Goal: Information Seeking & Learning: Learn about a topic

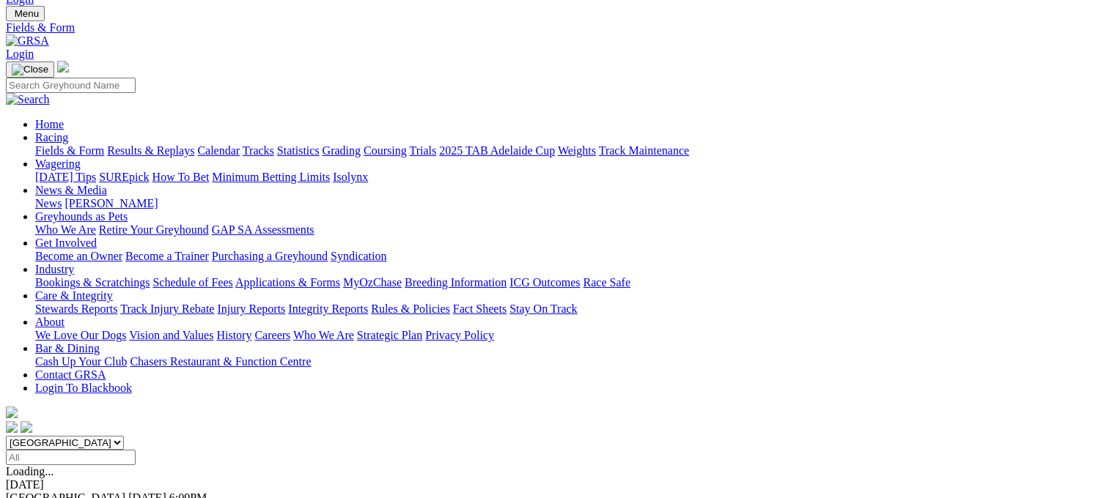
scroll to position [47, 0]
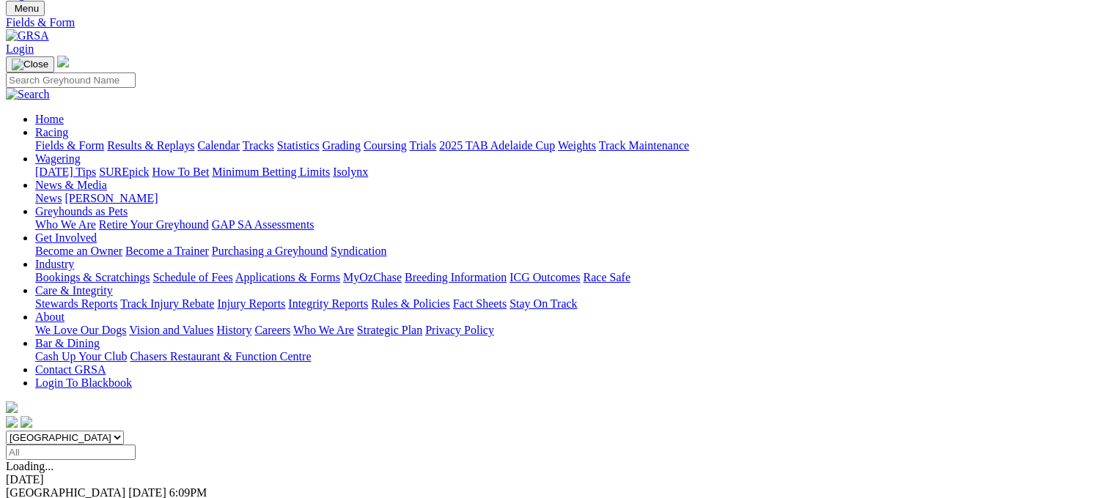
click at [32, 498] on link "F" at bounding box center [29, 506] width 7 height 12
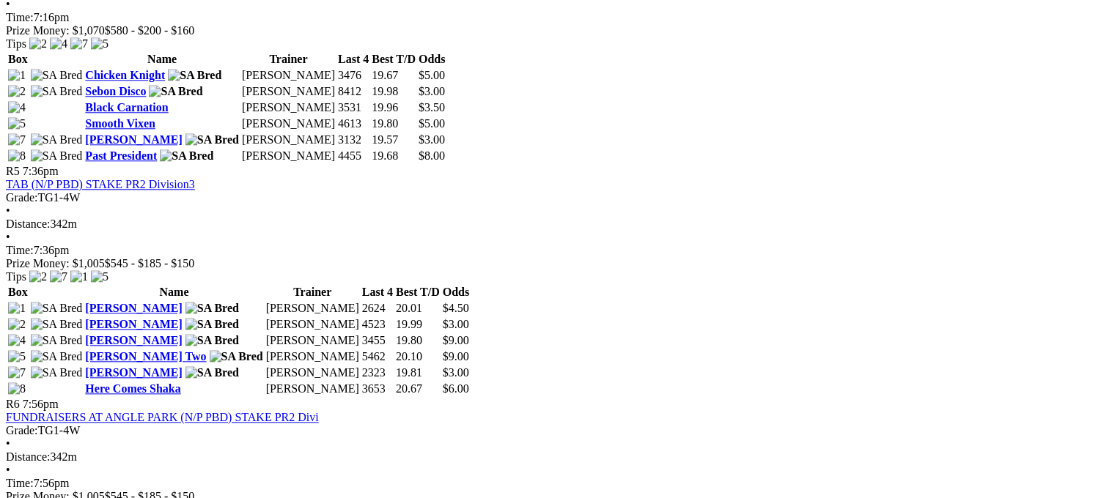
scroll to position [1536, 0]
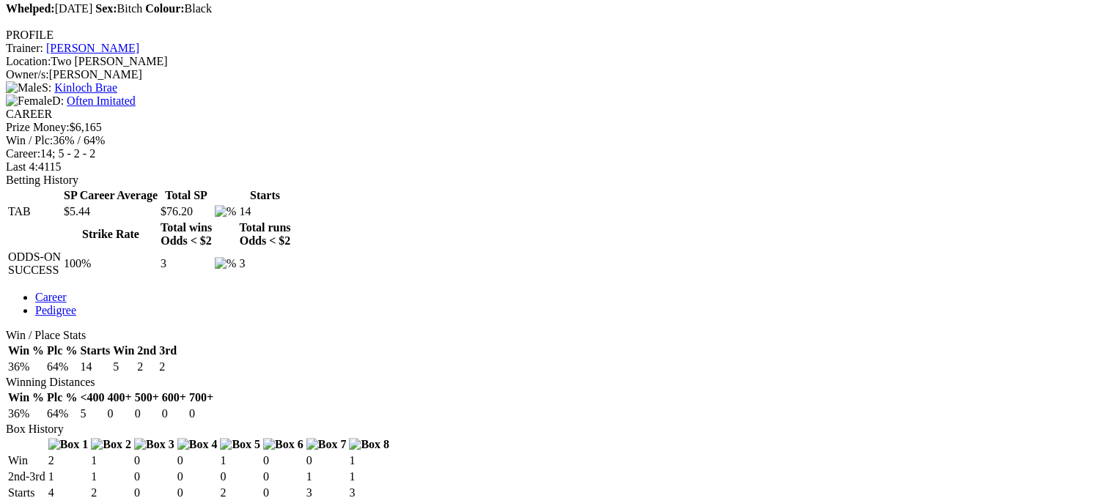
scroll to position [540, 0]
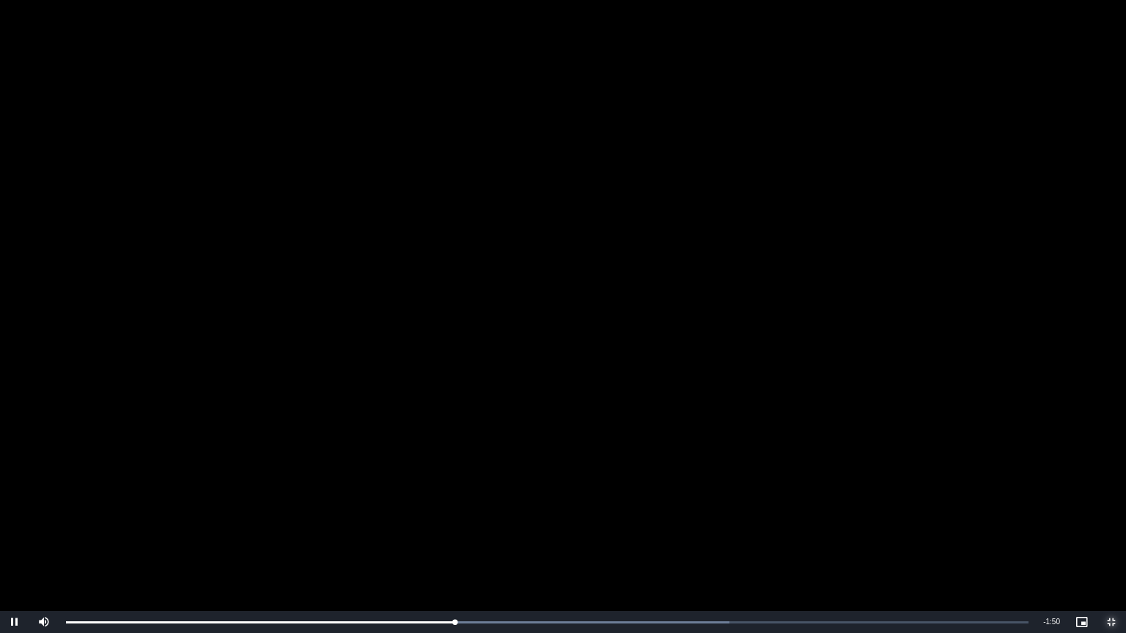
click at [1112, 498] on span "Video Player" at bounding box center [1111, 622] width 29 height 0
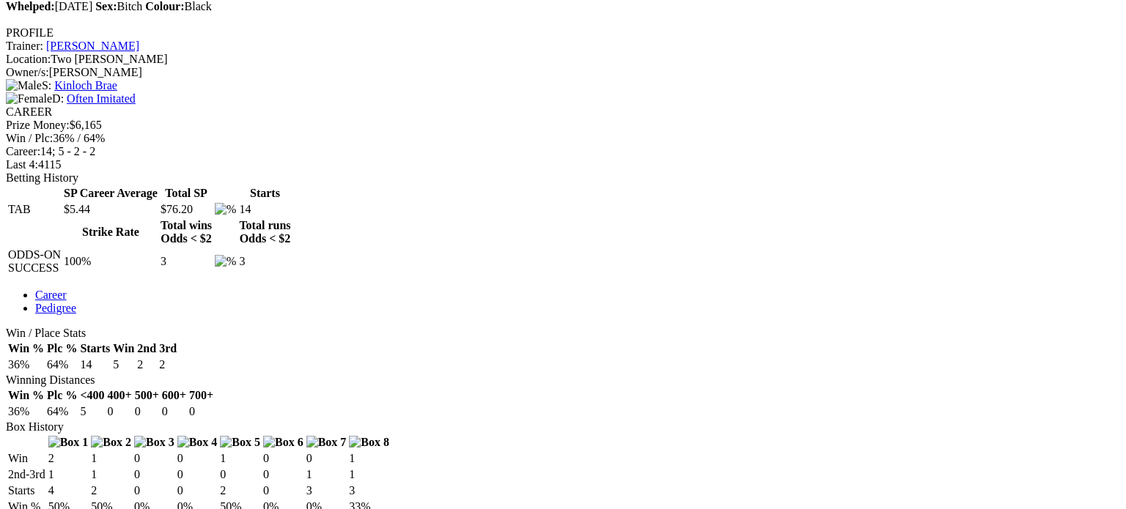
drag, startPoint x: 711, startPoint y: 290, endPoint x: 710, endPoint y: 380, distance: 90.2
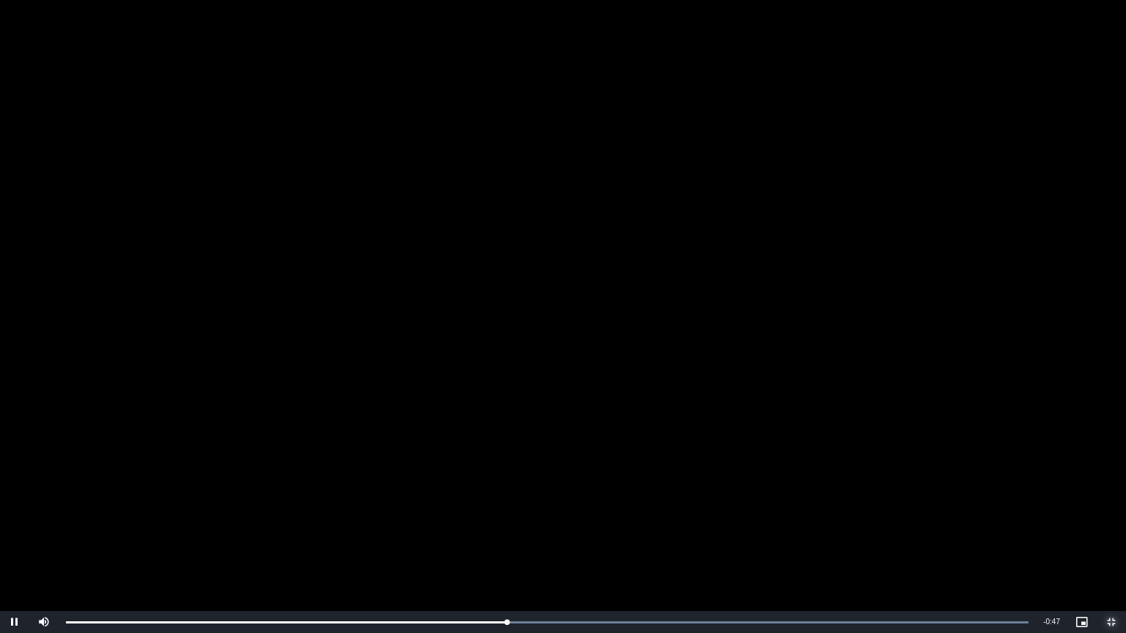
click at [1111, 498] on span "Video Player" at bounding box center [1111, 622] width 29 height 0
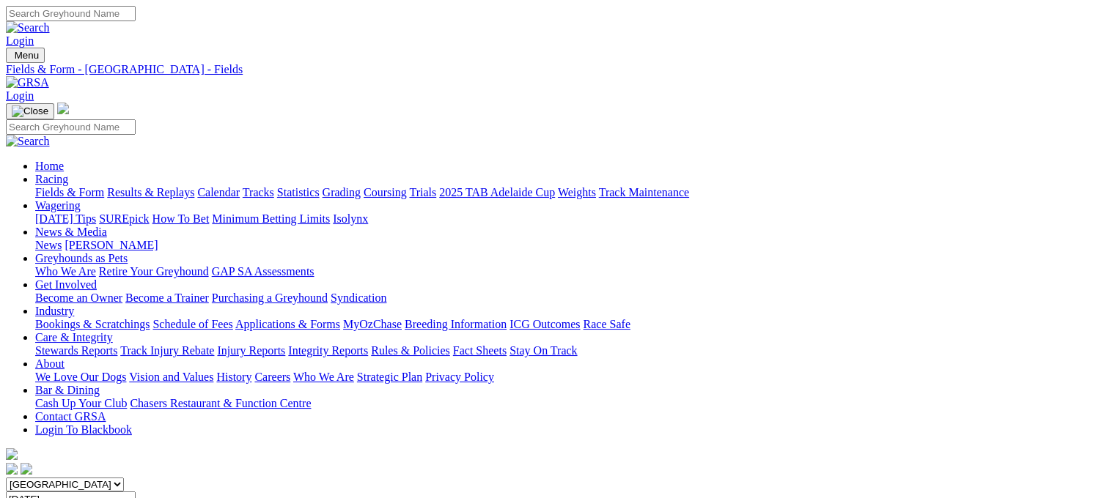
click at [124, 478] on select "[GEOGRAPHIC_DATA] [GEOGRAPHIC_DATA] [GEOGRAPHIC_DATA] [GEOGRAPHIC_DATA] [GEOGRA…" at bounding box center [65, 485] width 118 height 14
select select "[GEOGRAPHIC_DATA]"
click at [98, 478] on select "[GEOGRAPHIC_DATA] [GEOGRAPHIC_DATA] [GEOGRAPHIC_DATA] [GEOGRAPHIC_DATA] [GEOGRA…" at bounding box center [65, 485] width 118 height 14
click at [320, 186] on link "Statistics" at bounding box center [298, 192] width 43 height 12
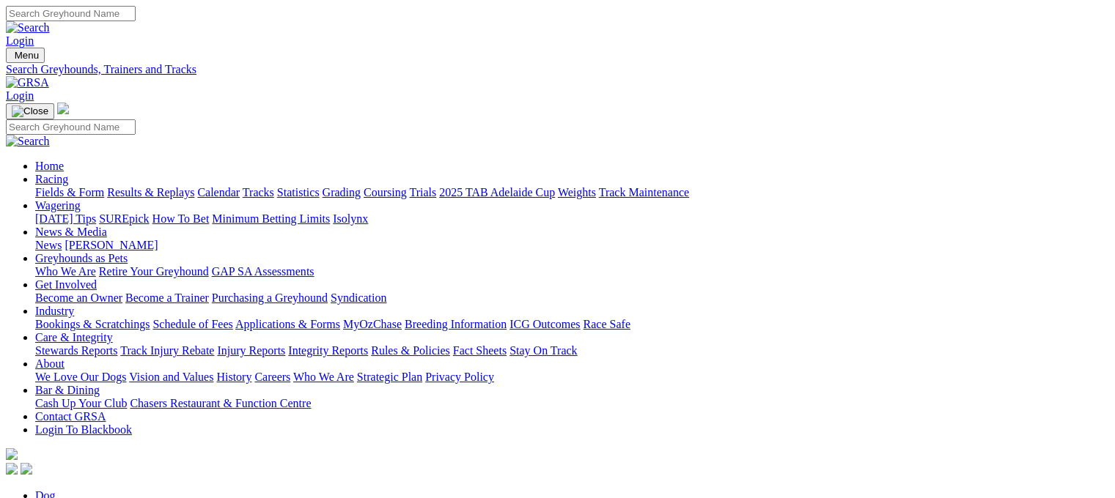
type input "flying damiro"
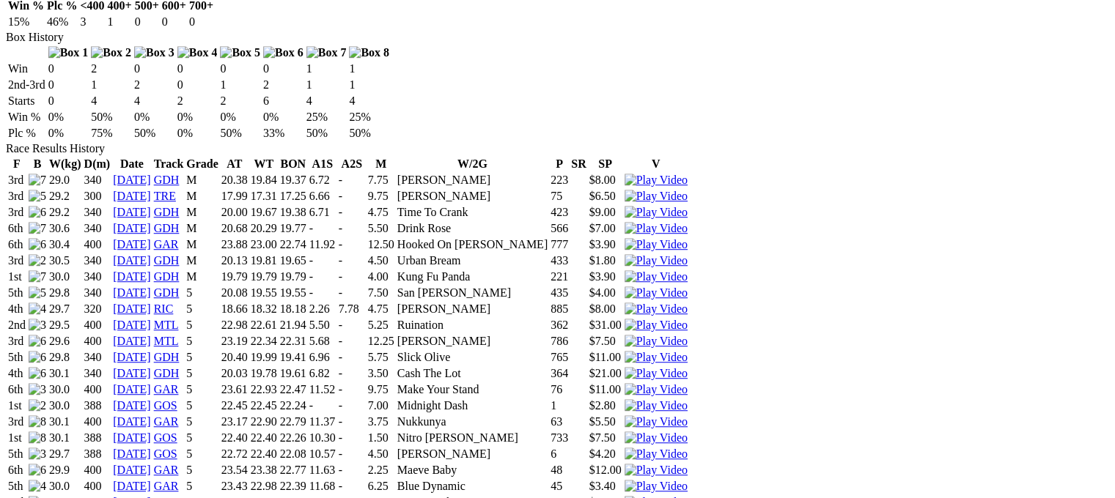
scroll to position [921, 0]
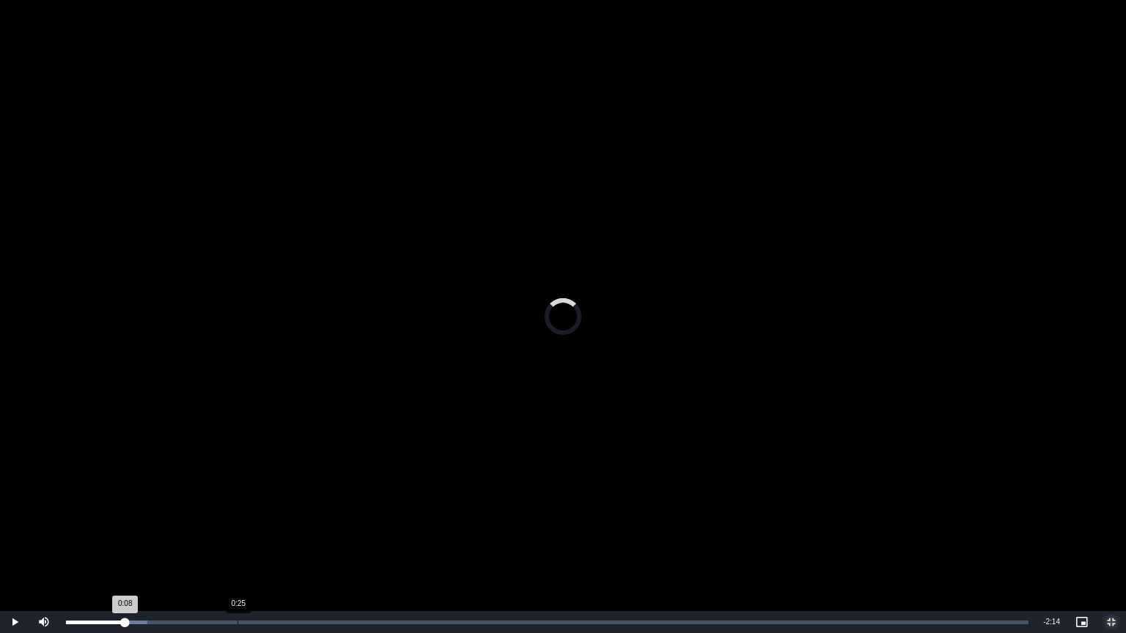
click at [238, 498] on div "Loaded : 8.46% 0:25 0:08" at bounding box center [547, 622] width 977 height 22
click at [183, 498] on div "Loaded : 38.07% 0:17 0:28" at bounding box center [547, 622] width 977 height 22
click at [1113, 498] on span "Video Player" at bounding box center [1111, 622] width 29 height 0
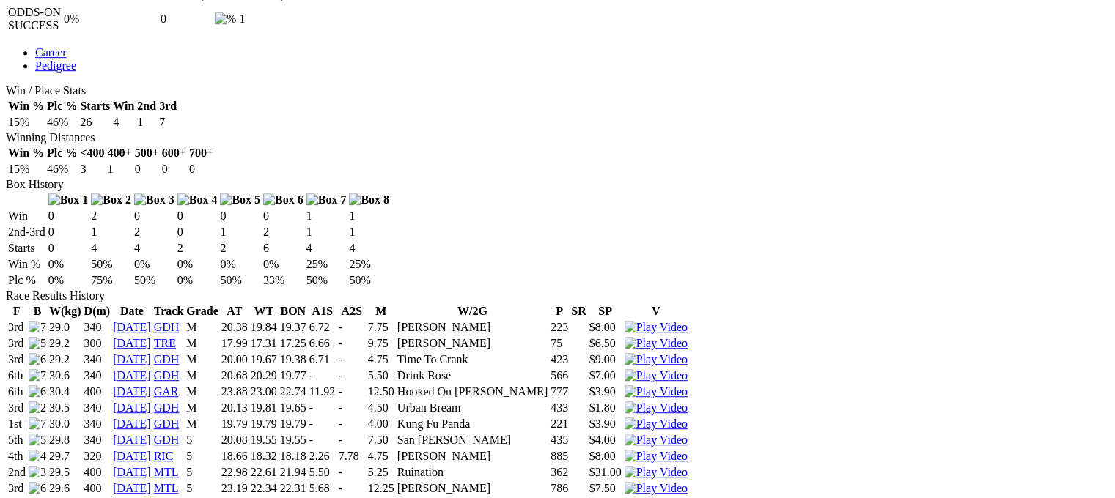
scroll to position [770, 0]
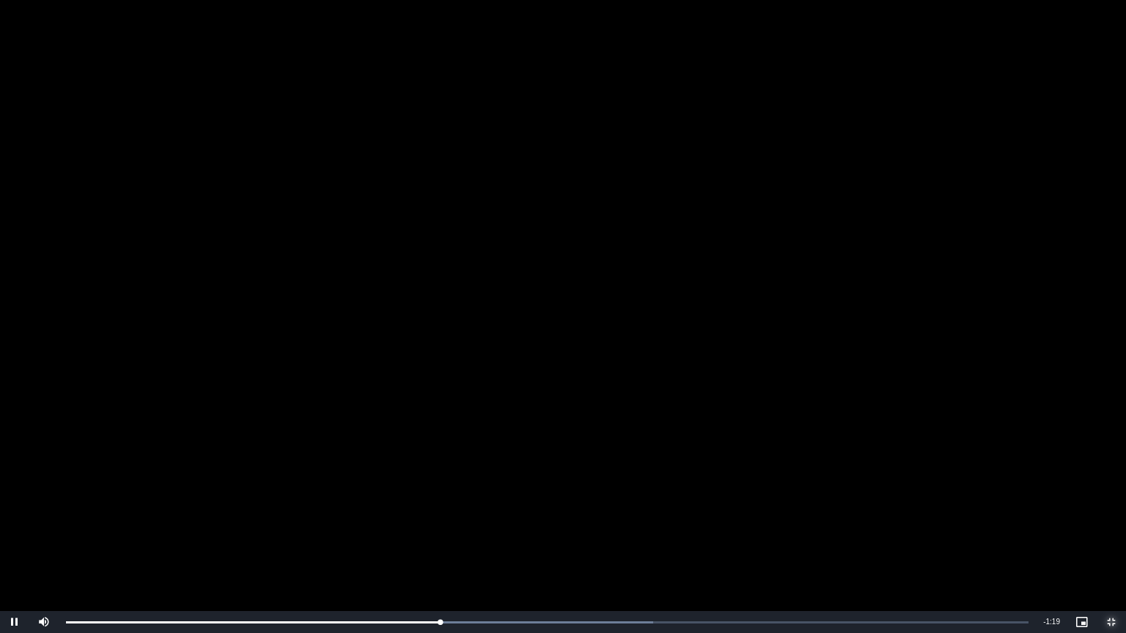
click at [1112, 498] on span "Video Player" at bounding box center [1111, 622] width 29 height 0
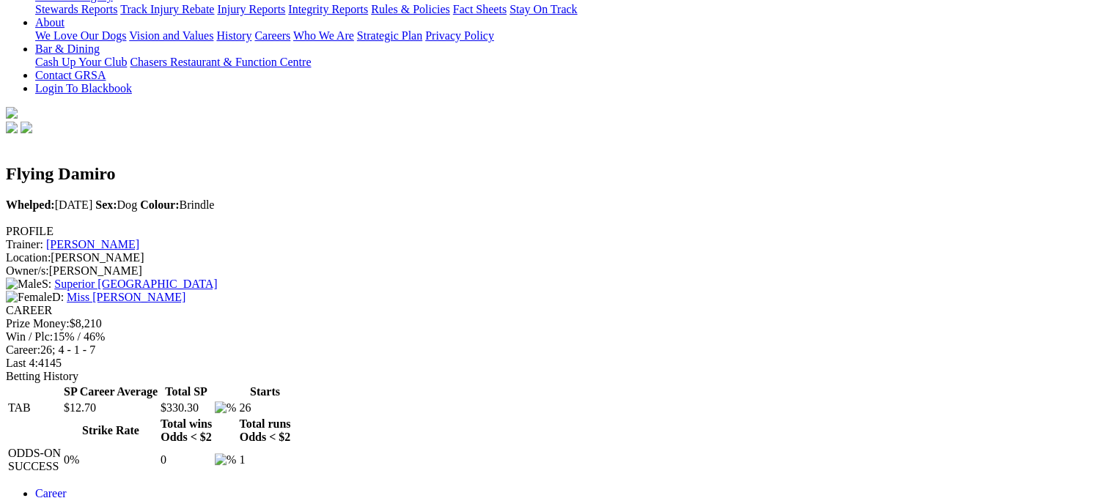
scroll to position [345, 0]
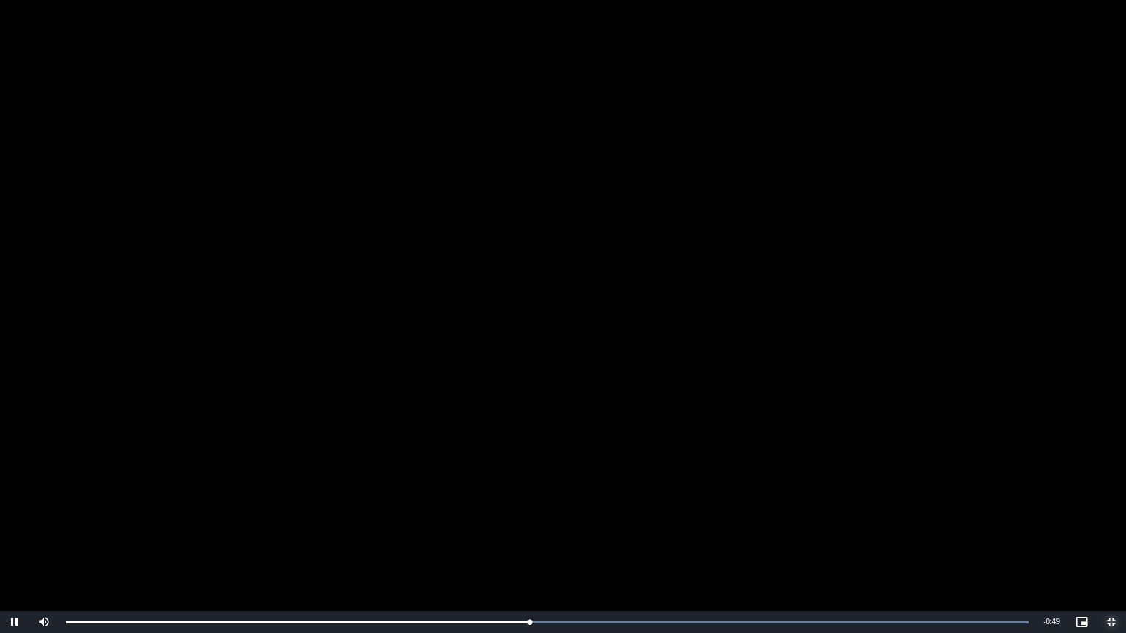
click at [1110, 498] on span "Video Player" at bounding box center [1111, 622] width 29 height 0
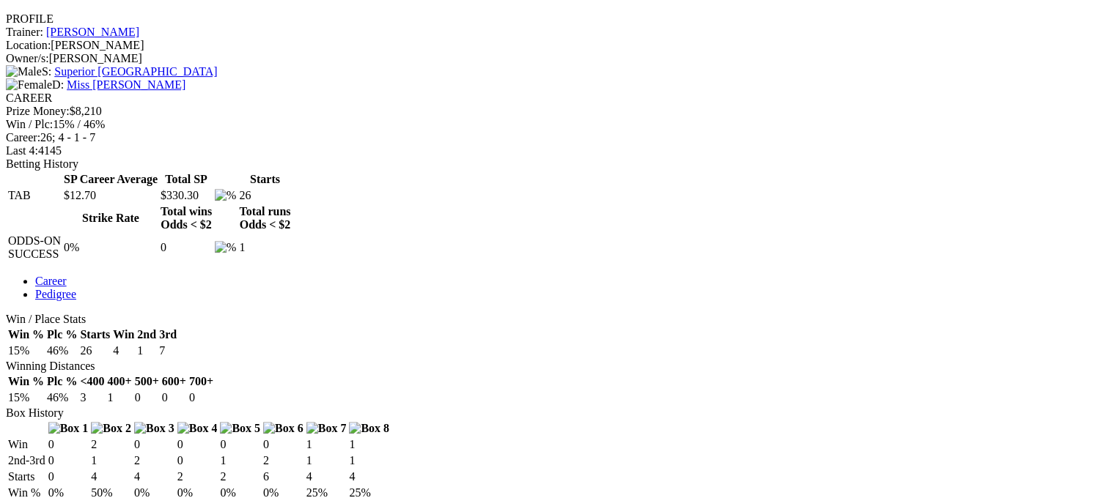
scroll to position [558, 0]
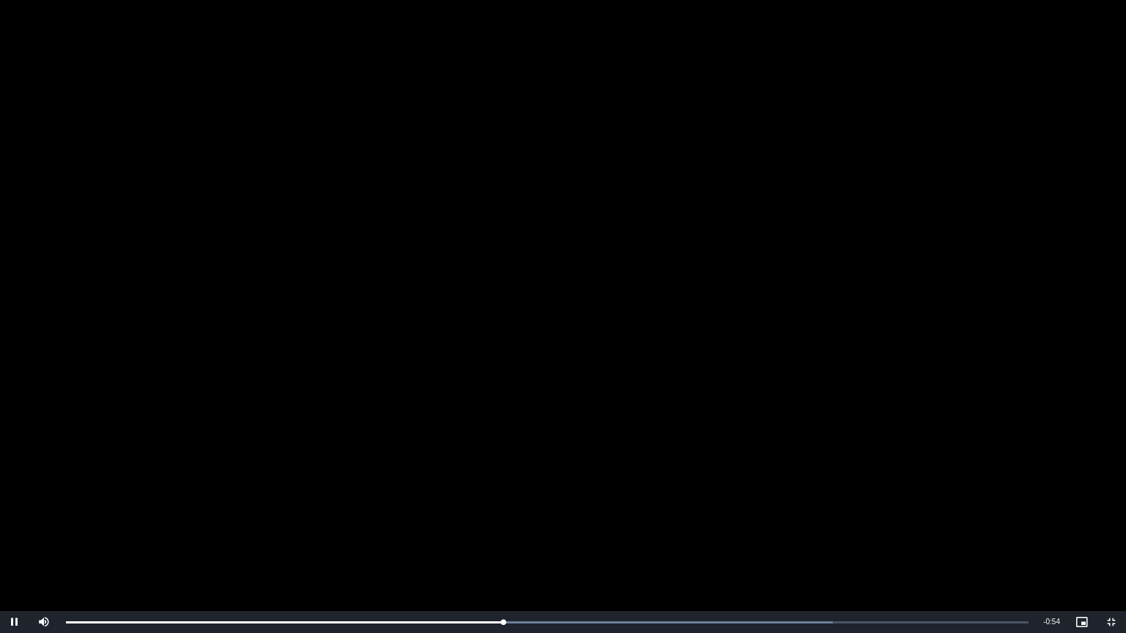
click at [647, 479] on video "To view this video please enable JavaScript, and consider upgrading to a web br…" at bounding box center [563, 316] width 1126 height 633
click at [1110, 498] on span "Video Player" at bounding box center [1111, 622] width 29 height 0
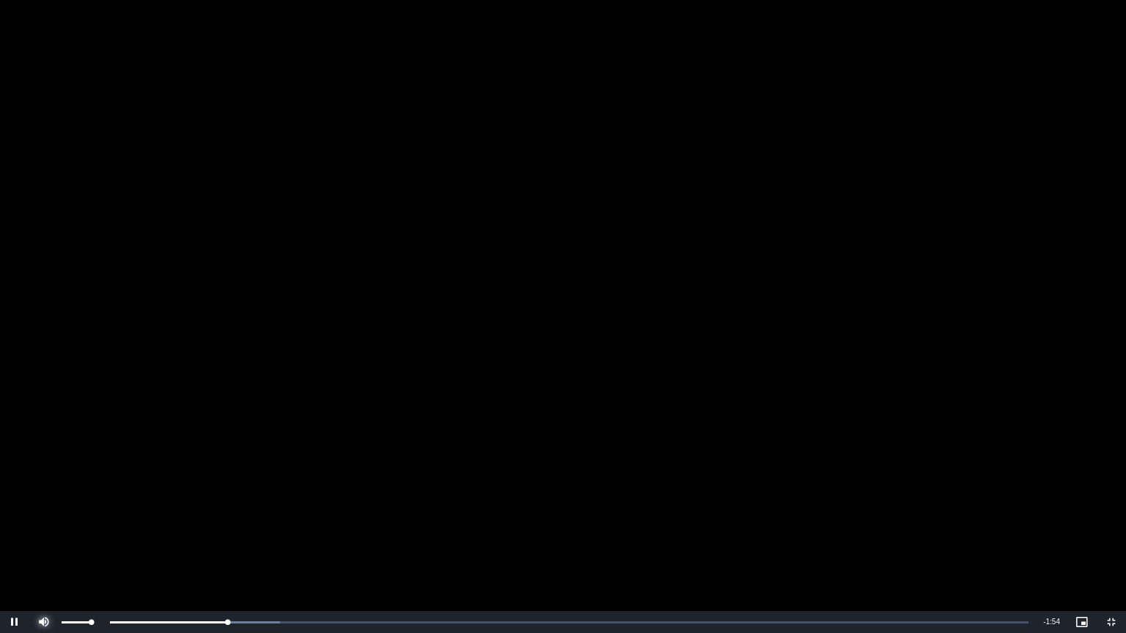
click at [45, 498] on span "Video Player" at bounding box center [43, 622] width 29 height 0
click at [1101, 498] on span "Video Player" at bounding box center [1111, 622] width 29 height 0
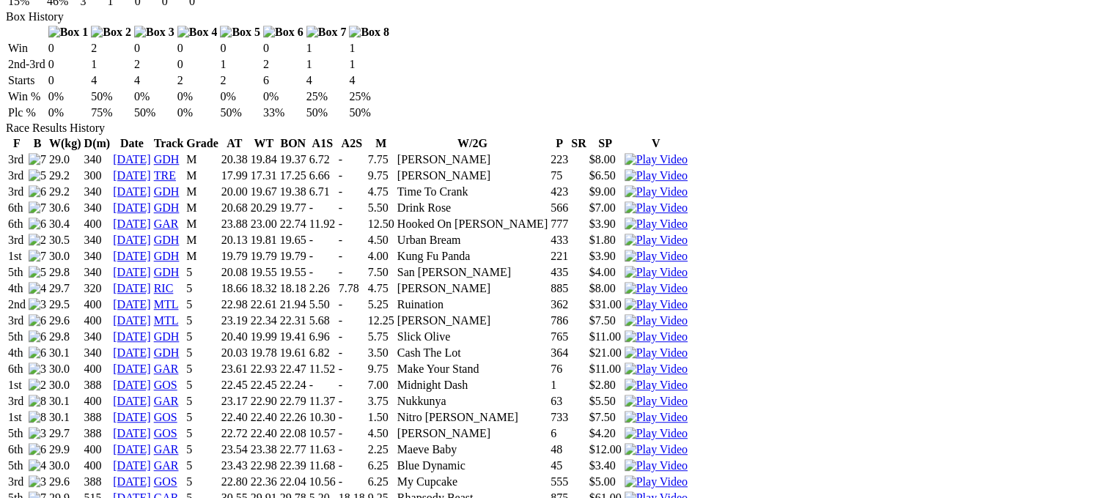
scroll to position [916, 0]
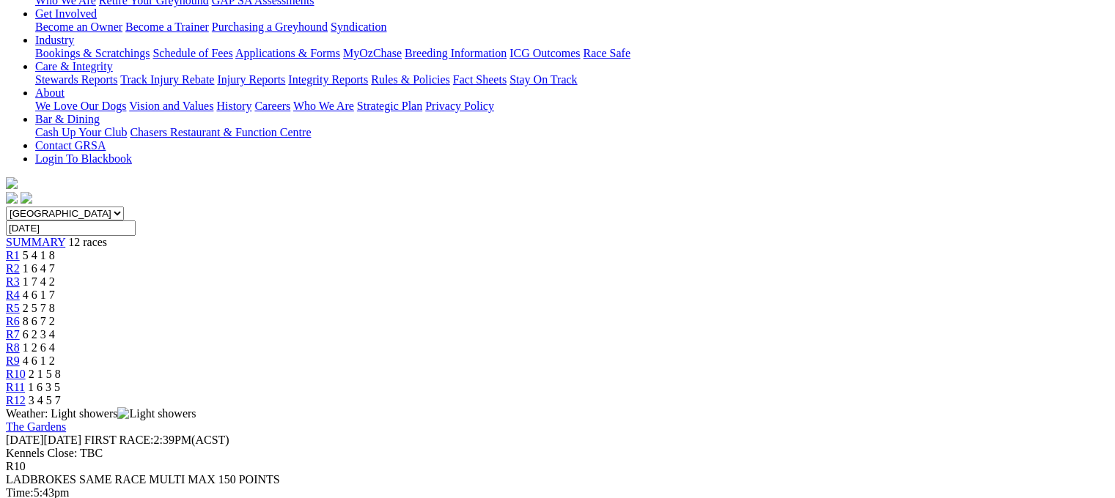
scroll to position [267, 0]
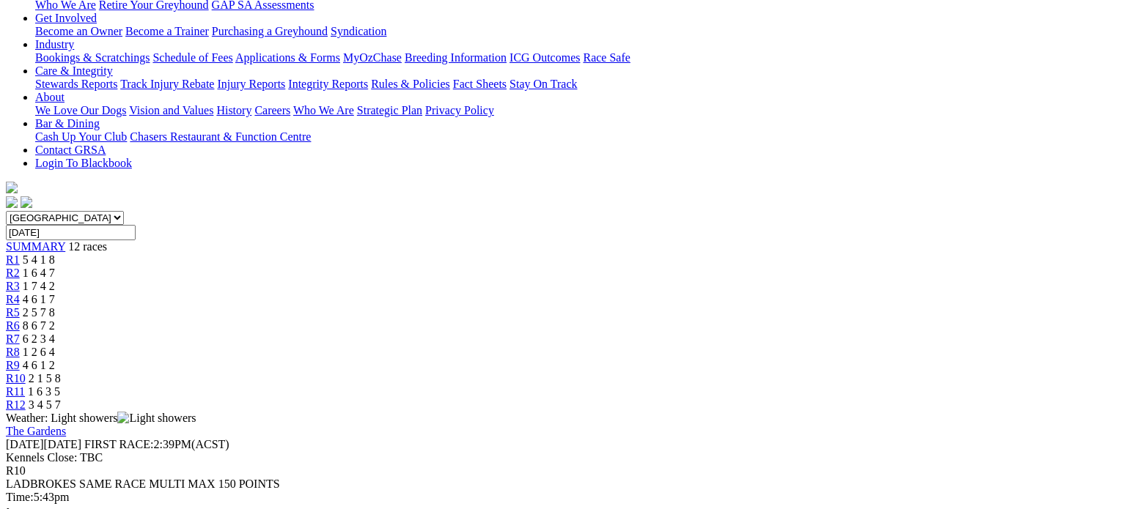
drag, startPoint x: 715, startPoint y: 290, endPoint x: 715, endPoint y: 378, distance: 88.7
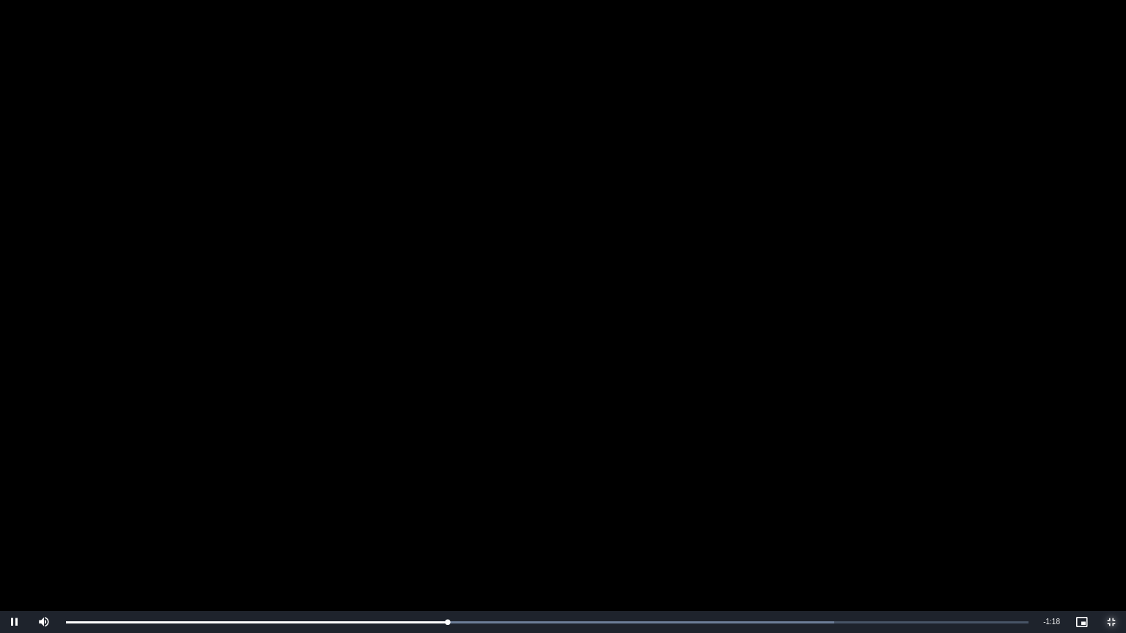
click at [1111, 498] on span "Video Player" at bounding box center [1111, 622] width 29 height 0
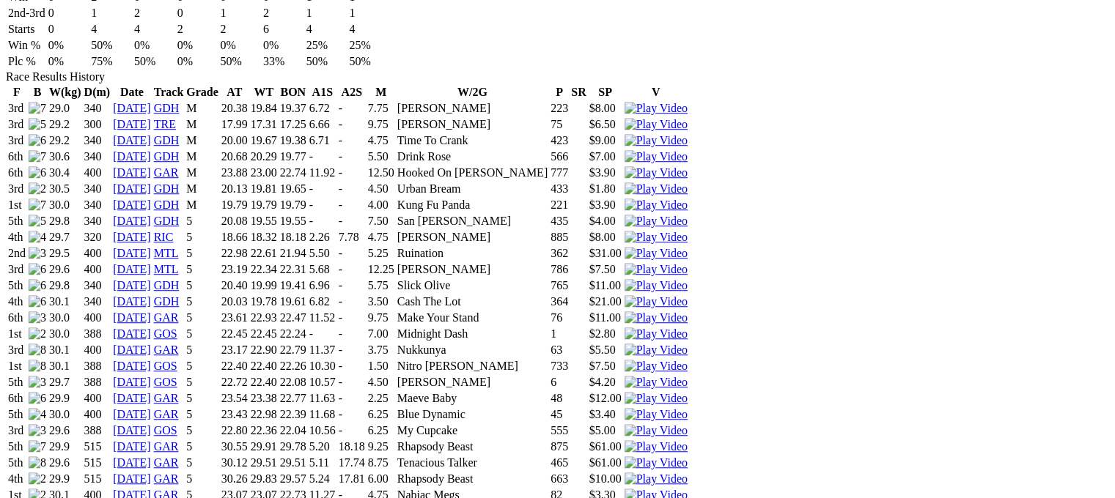
scroll to position [1005, 0]
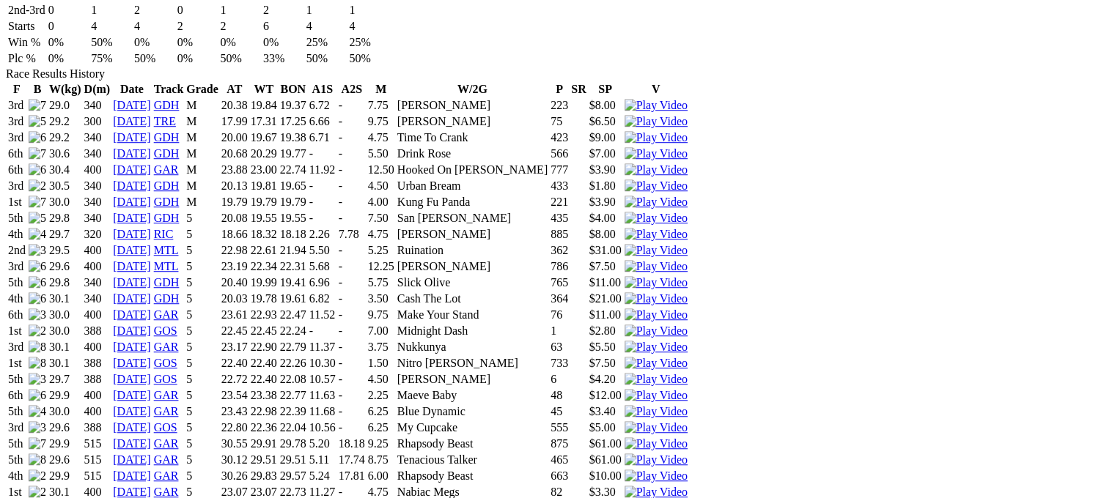
click at [688, 422] on img at bounding box center [656, 428] width 63 height 13
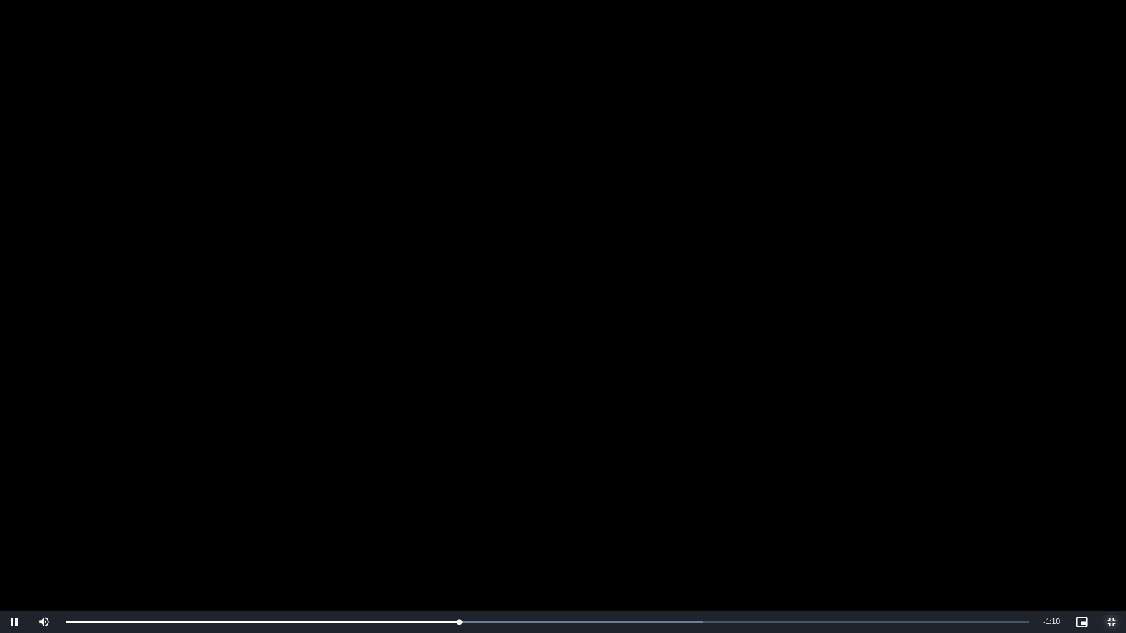
click at [1112, 498] on span "Video Player" at bounding box center [1111, 622] width 29 height 0
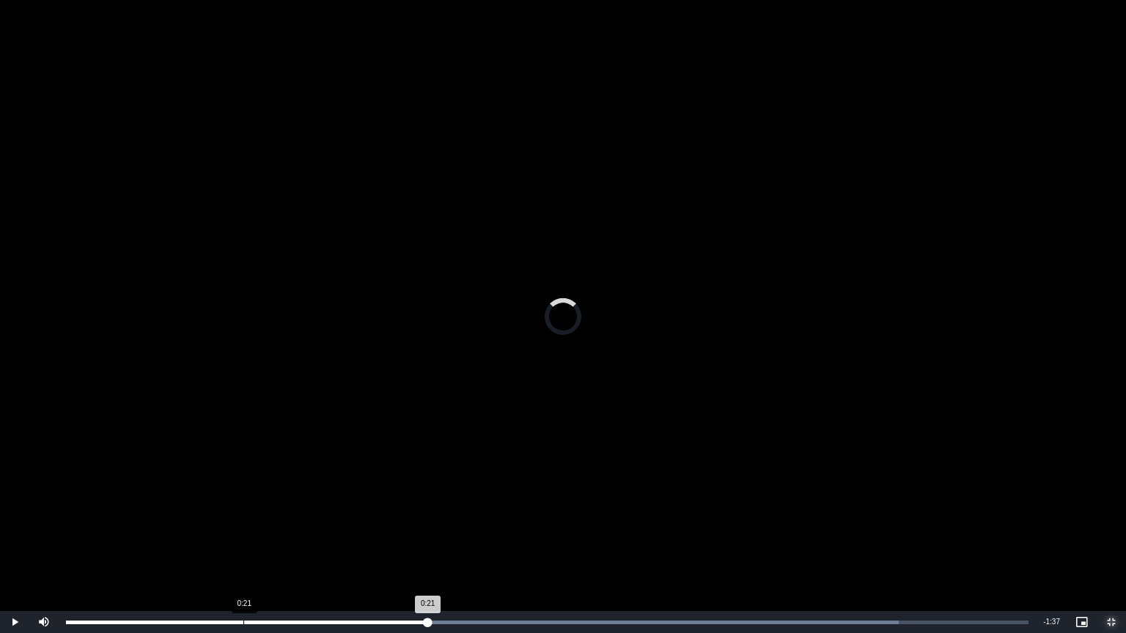
click at [243, 498] on div "Loaded : 86.53% 0:21 0:21" at bounding box center [547, 622] width 977 height 22
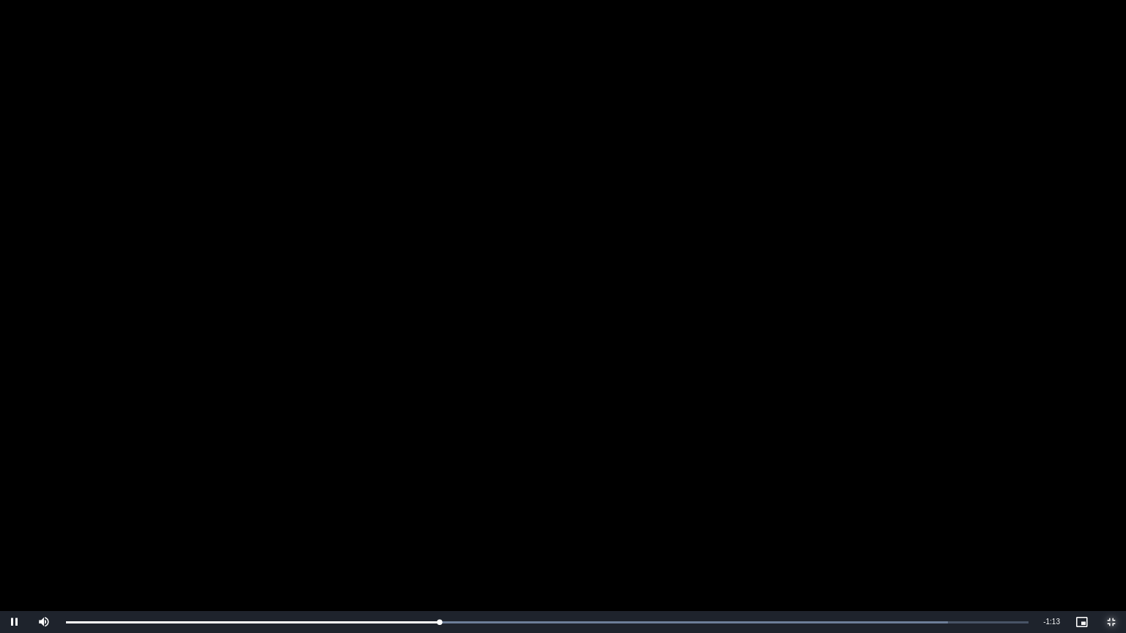
click at [1113, 498] on span "Video Player" at bounding box center [1111, 622] width 29 height 0
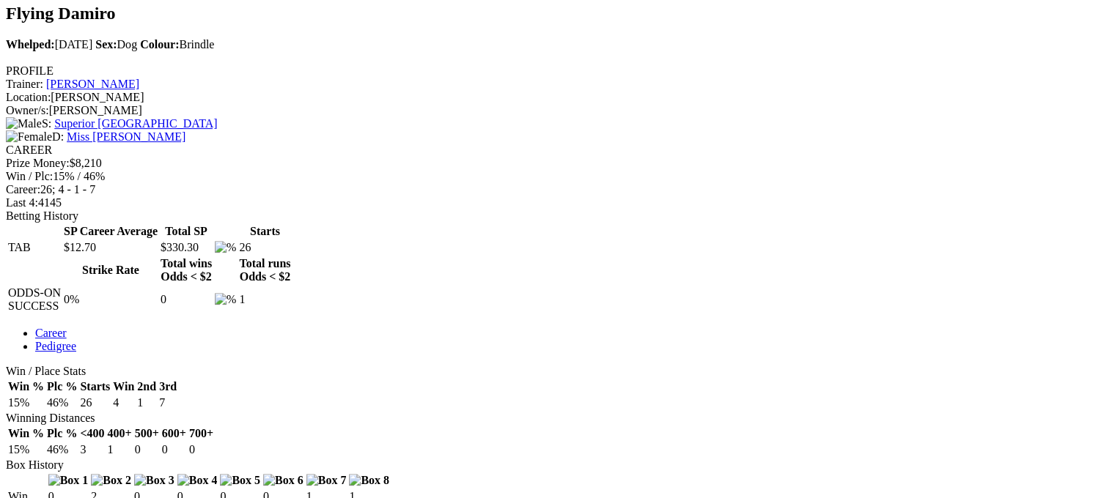
scroll to position [483, 0]
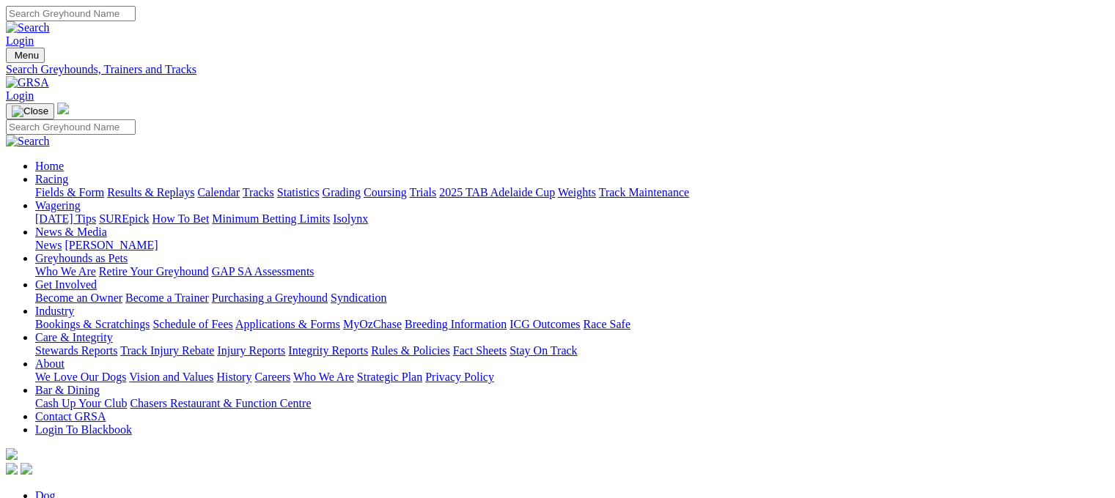
type input "f"
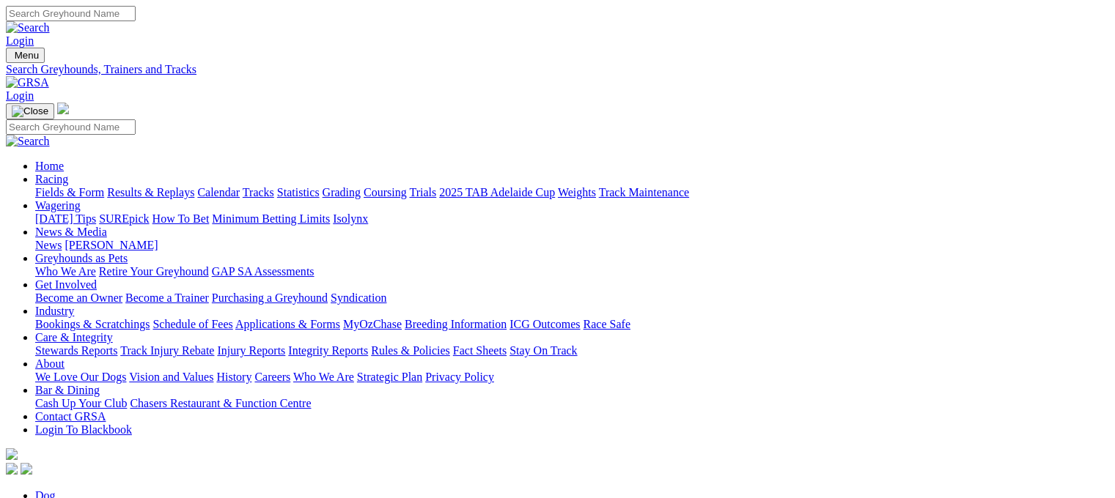
type input "sketchey showman"
click at [62, 186] on link "Fields & Form" at bounding box center [69, 192] width 69 height 12
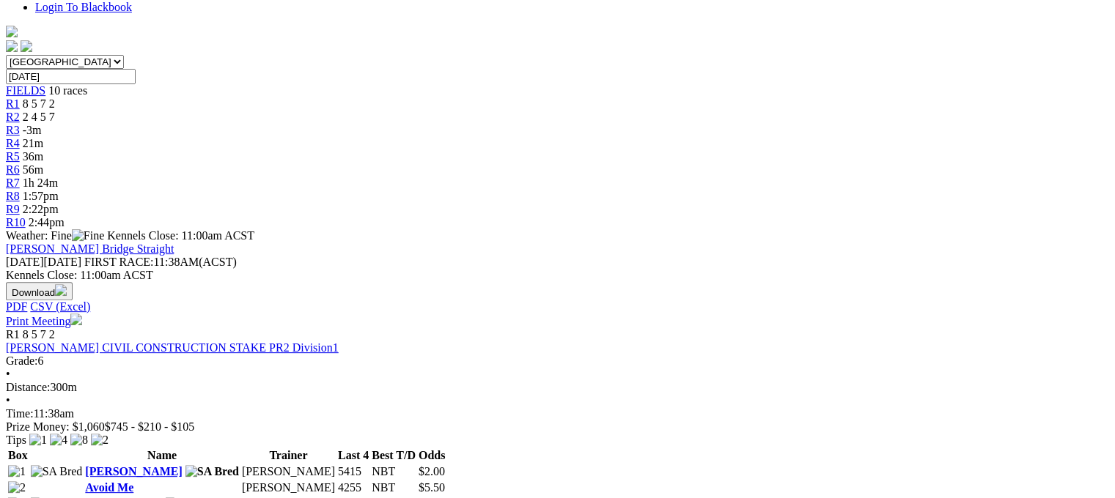
scroll to position [430, 0]
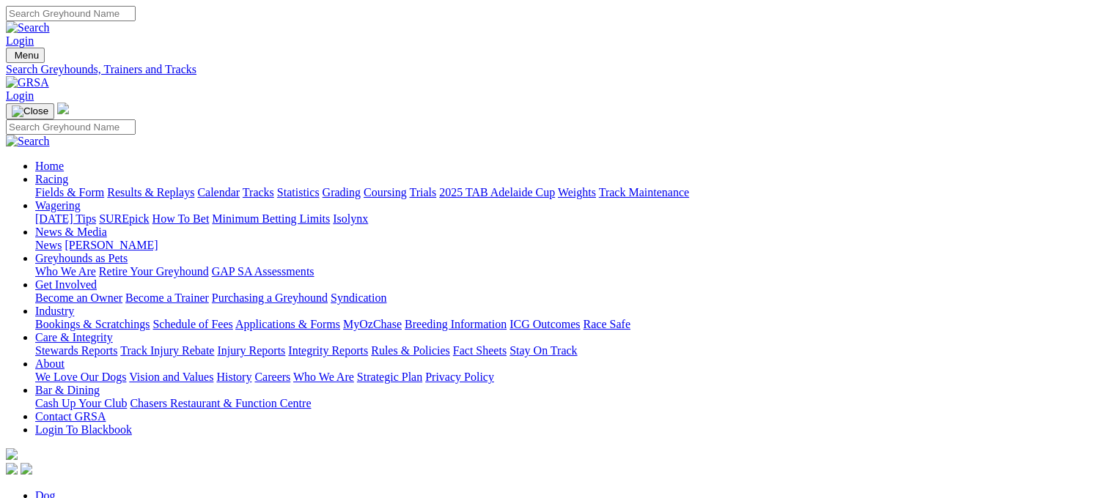
type input "sketchy show man"
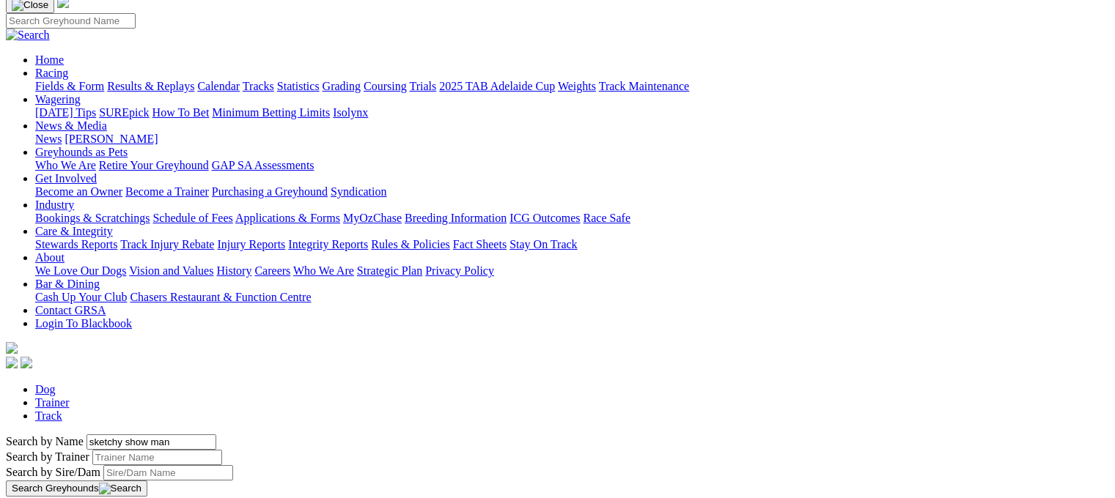
scroll to position [99, 0]
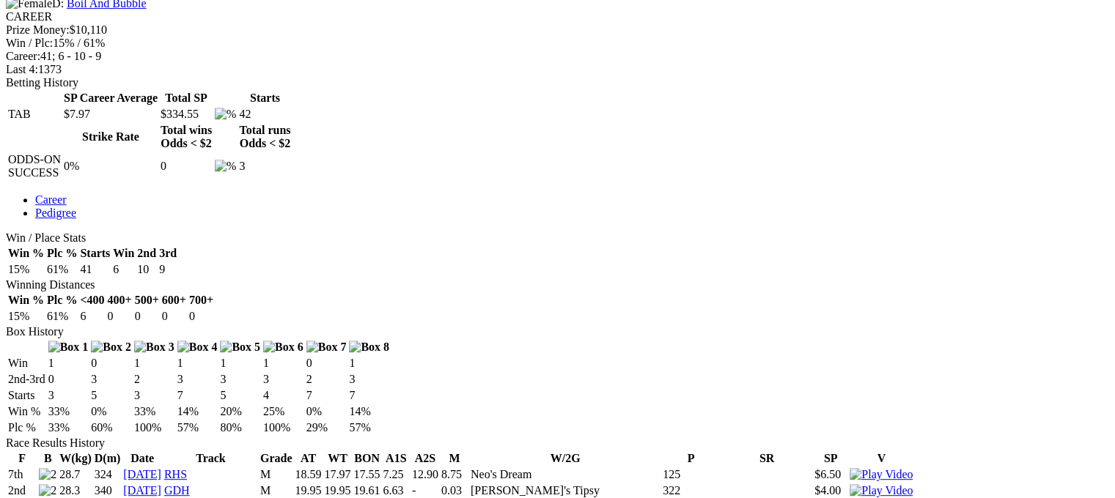
scroll to position [582, 0]
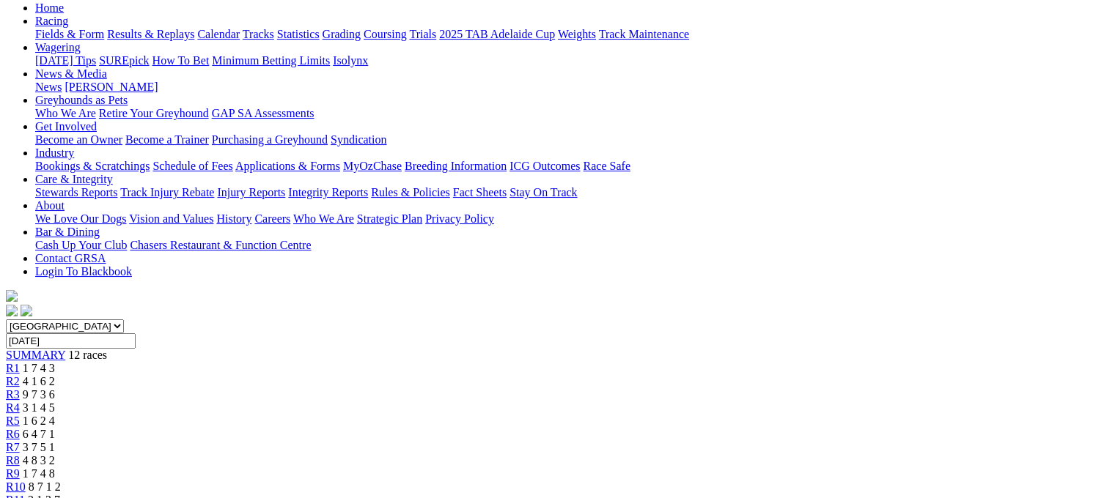
scroll to position [161, 0]
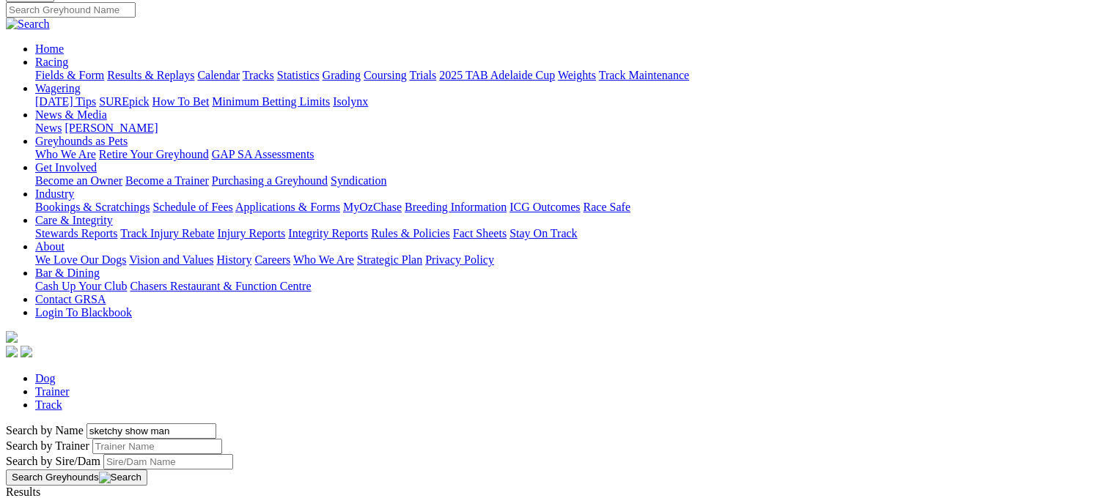
scroll to position [65, 0]
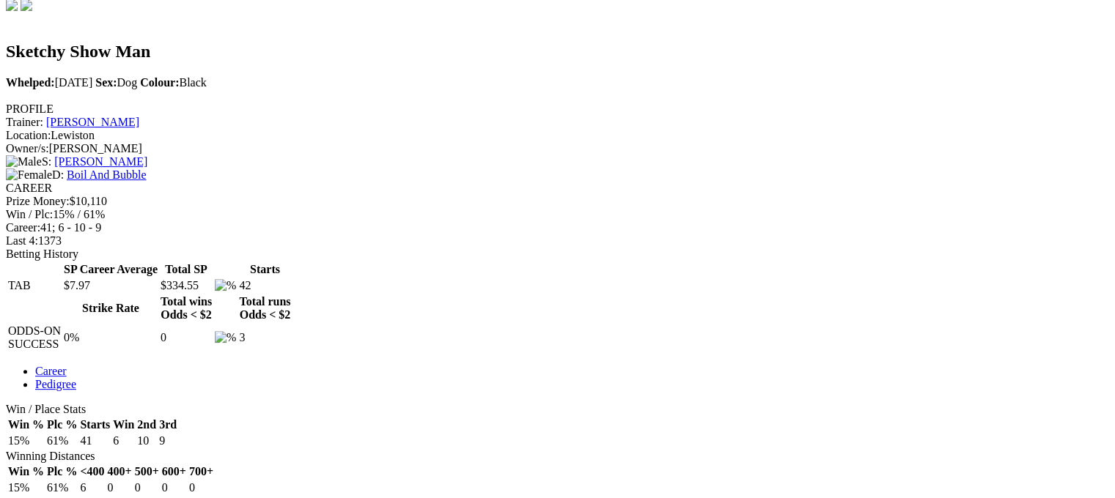
scroll to position [400, 0]
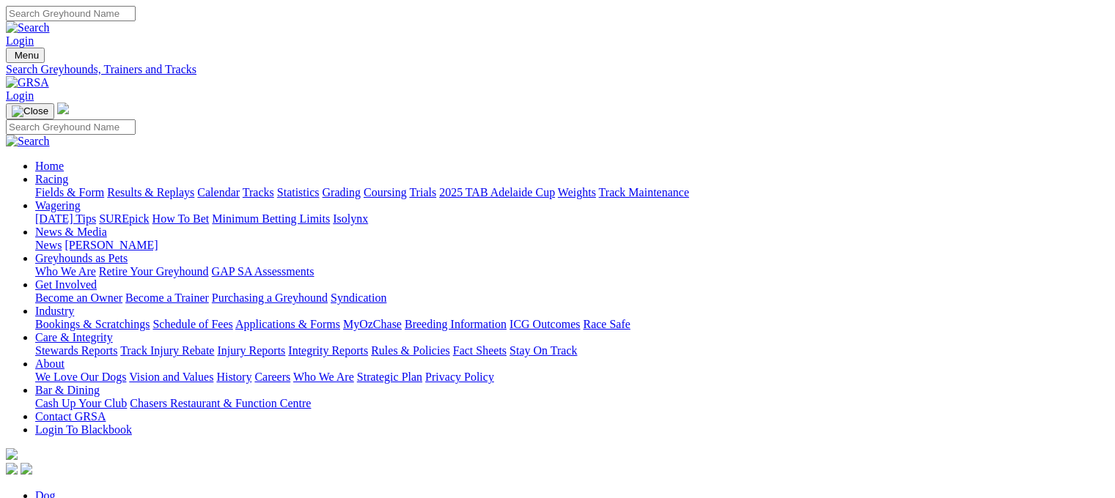
scroll to position [35, 0]
